Goal: Navigation & Orientation: Find specific page/section

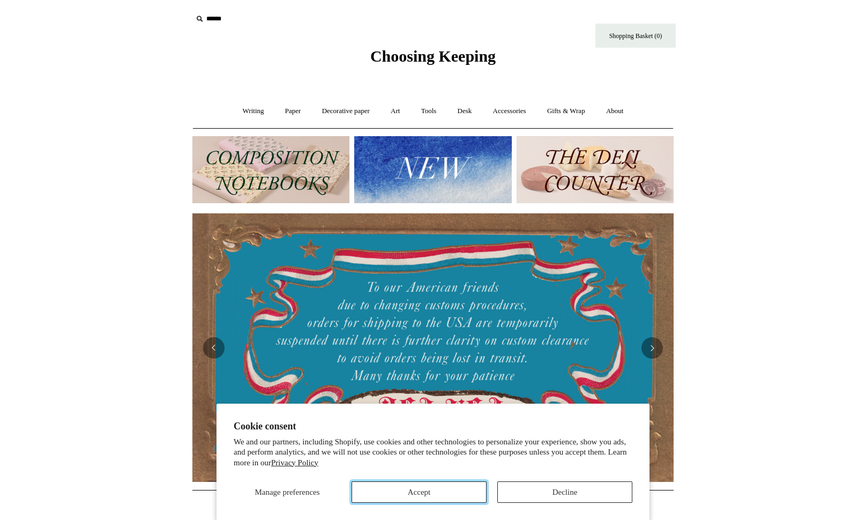
click at [435, 489] on button "Accept" at bounding box center [418, 491] width 135 height 21
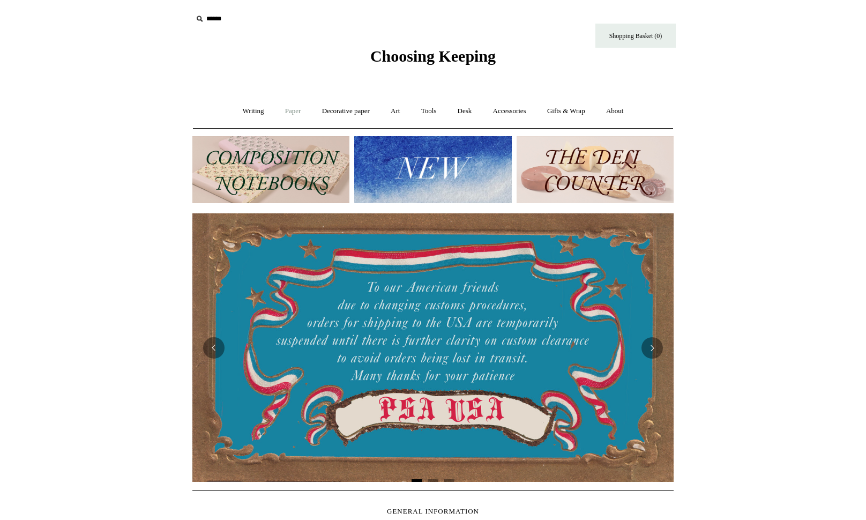
click at [290, 107] on link "Paper +" at bounding box center [292, 111] width 35 height 28
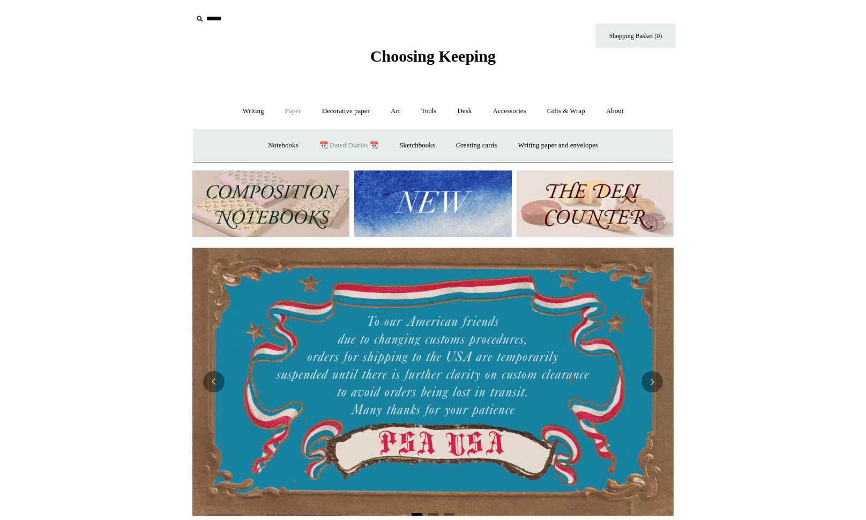
click at [330, 144] on link "📆 Dated Diaries 📆" at bounding box center [349, 145] width 78 height 28
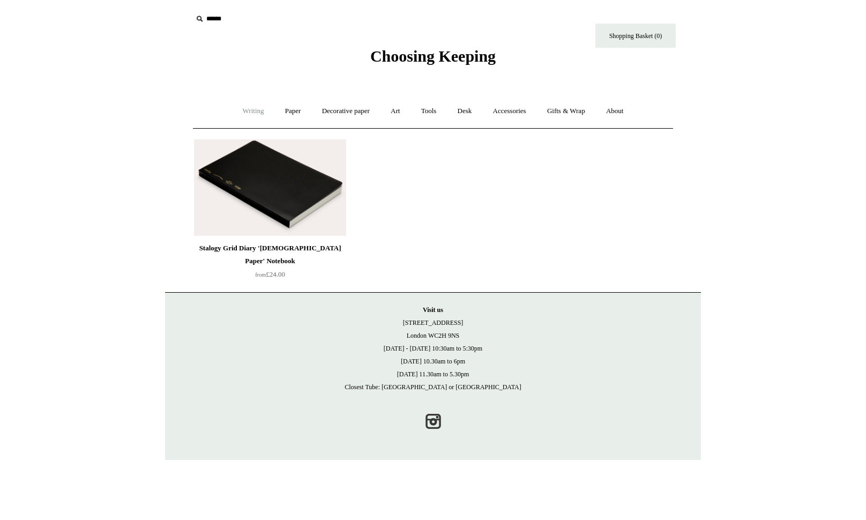
click at [243, 112] on link "Writing +" at bounding box center [253, 111] width 41 height 28
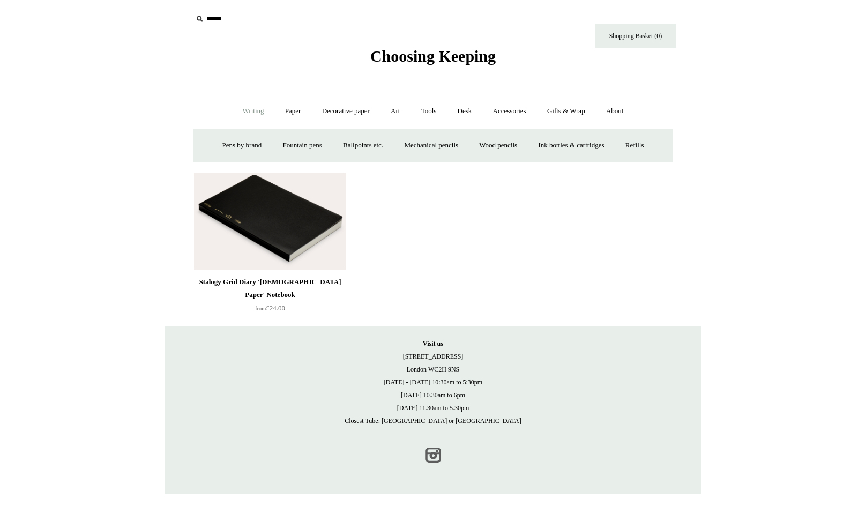
click at [437, 447] on link "Instagram" at bounding box center [433, 455] width 24 height 24
click at [425, 56] on span "Choosing Keeping" at bounding box center [432, 56] width 125 height 18
